Goal: Task Accomplishment & Management: Complete application form

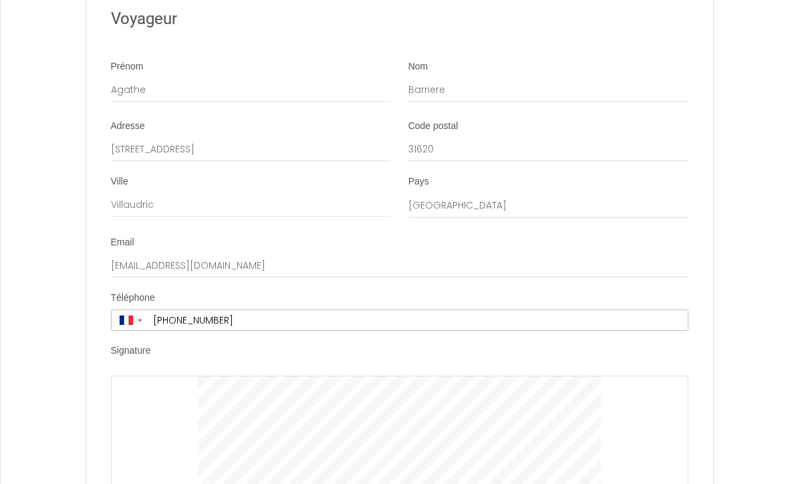
scroll to position [2379, 0]
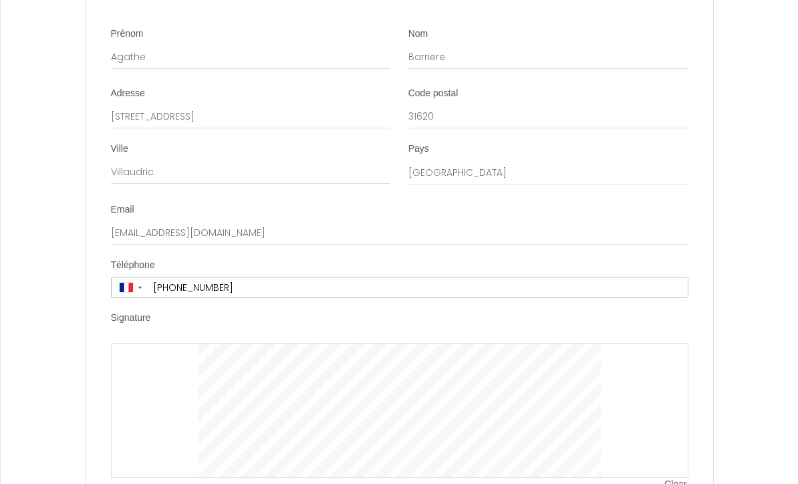
click at [557, 312] on li "Signature Clear" at bounding box center [400, 408] width 626 height 193
click at [668, 479] on span "Clear" at bounding box center [676, 485] width 23 height 13
click at [680, 479] on span "Clear" at bounding box center [676, 485] width 23 height 13
click at [681, 479] on span "Clear" at bounding box center [676, 485] width 23 height 13
click at [686, 479] on span "Clear" at bounding box center [676, 485] width 23 height 13
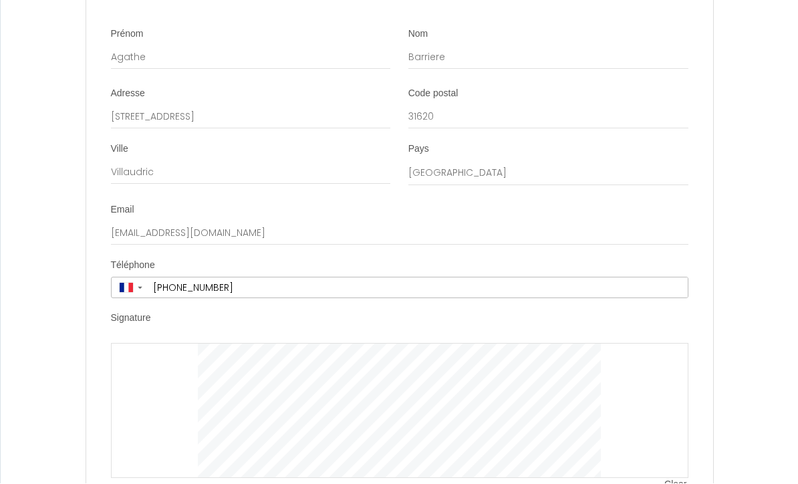
click at [674, 479] on span "Clear" at bounding box center [676, 485] width 23 height 13
click at [671, 479] on span "Clear" at bounding box center [676, 485] width 23 height 13
click at [685, 479] on span "Clear" at bounding box center [676, 485] width 23 height 13
click at [674, 479] on span "Clear" at bounding box center [676, 485] width 23 height 13
click at [681, 479] on span "Clear" at bounding box center [676, 485] width 23 height 13
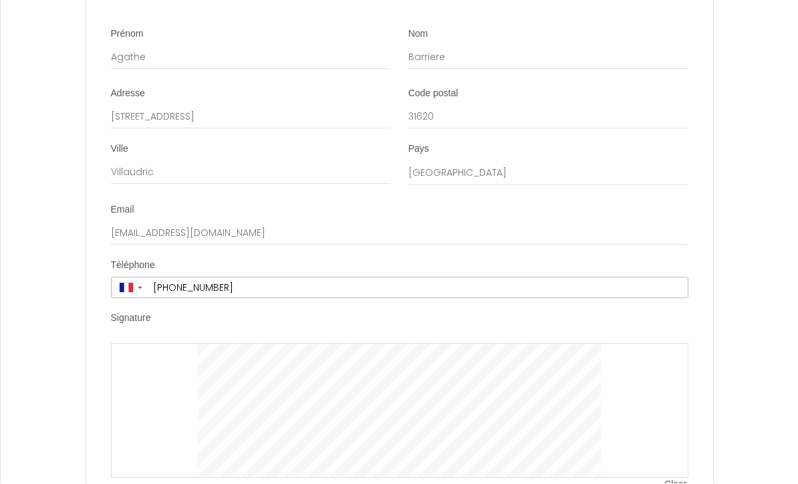
click at [677, 479] on span "Clear" at bounding box center [676, 485] width 23 height 13
click at [670, 479] on span "Clear" at bounding box center [676, 485] width 23 height 13
click at [675, 431] on li "Signature Clear" at bounding box center [400, 408] width 626 height 193
click at [670, 479] on span "Clear" at bounding box center [676, 485] width 23 height 13
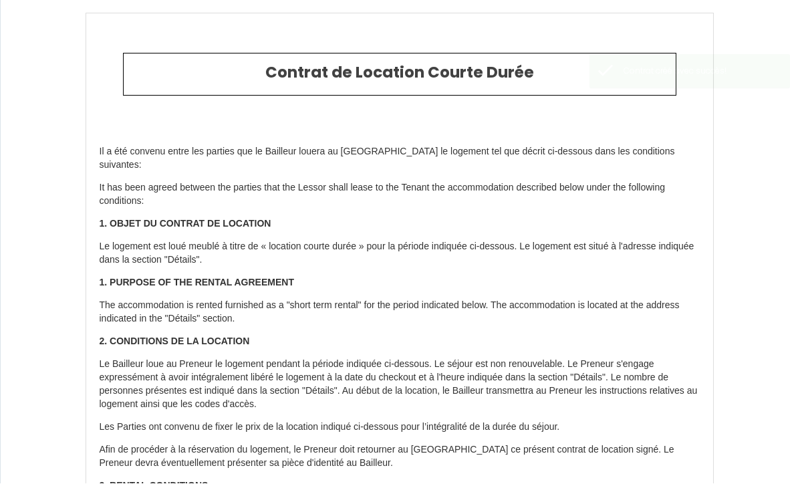
type input "20.6"
type input "35"
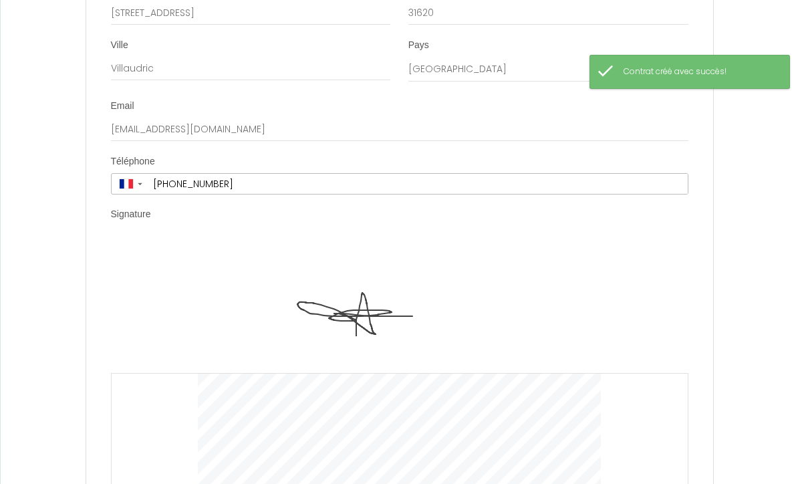
scroll to position [2513, 0]
